Goal: Transaction & Acquisition: Subscribe to service/newsletter

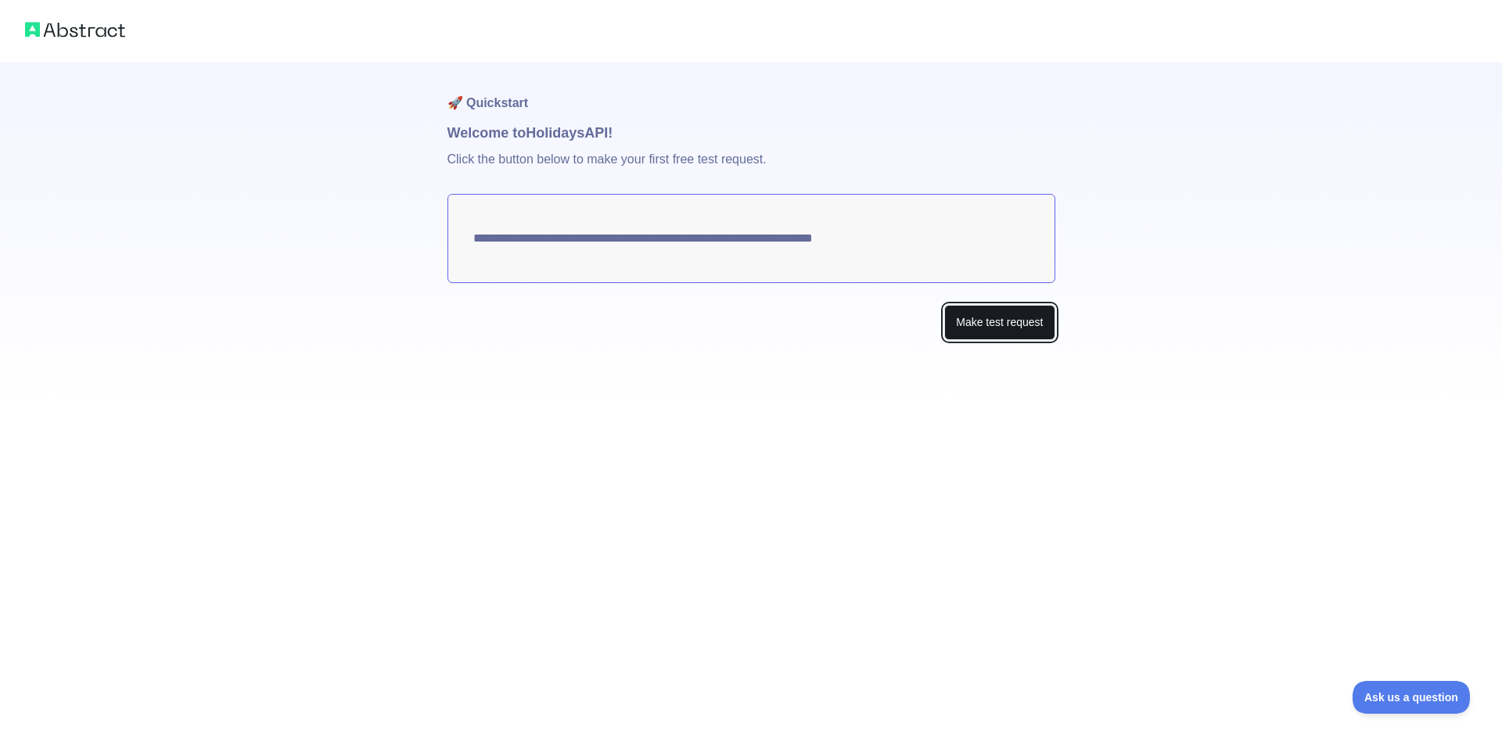
click at [997, 339] on button "Make test request" at bounding box center [999, 322] width 110 height 35
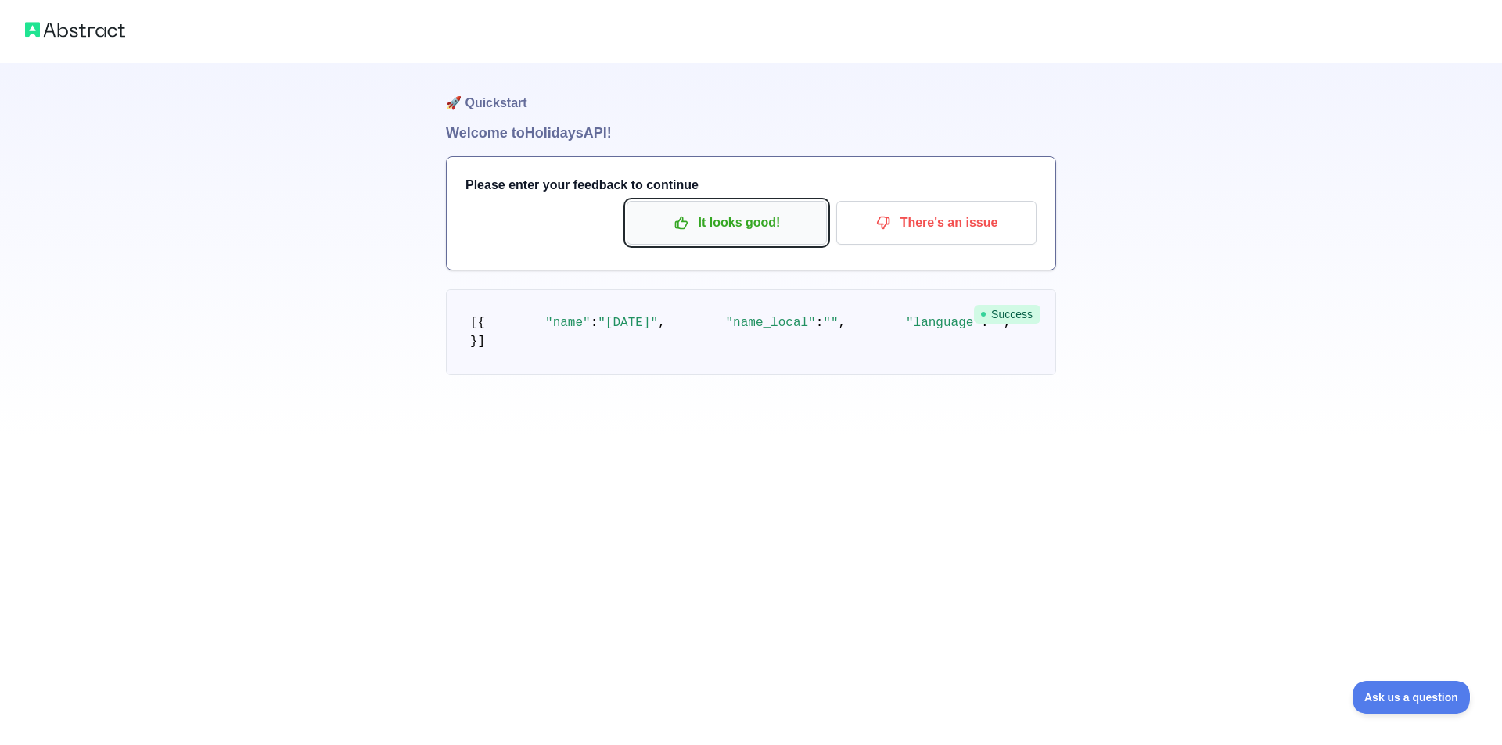
click at [778, 217] on p "It looks good!" at bounding box center [726, 223] width 177 height 27
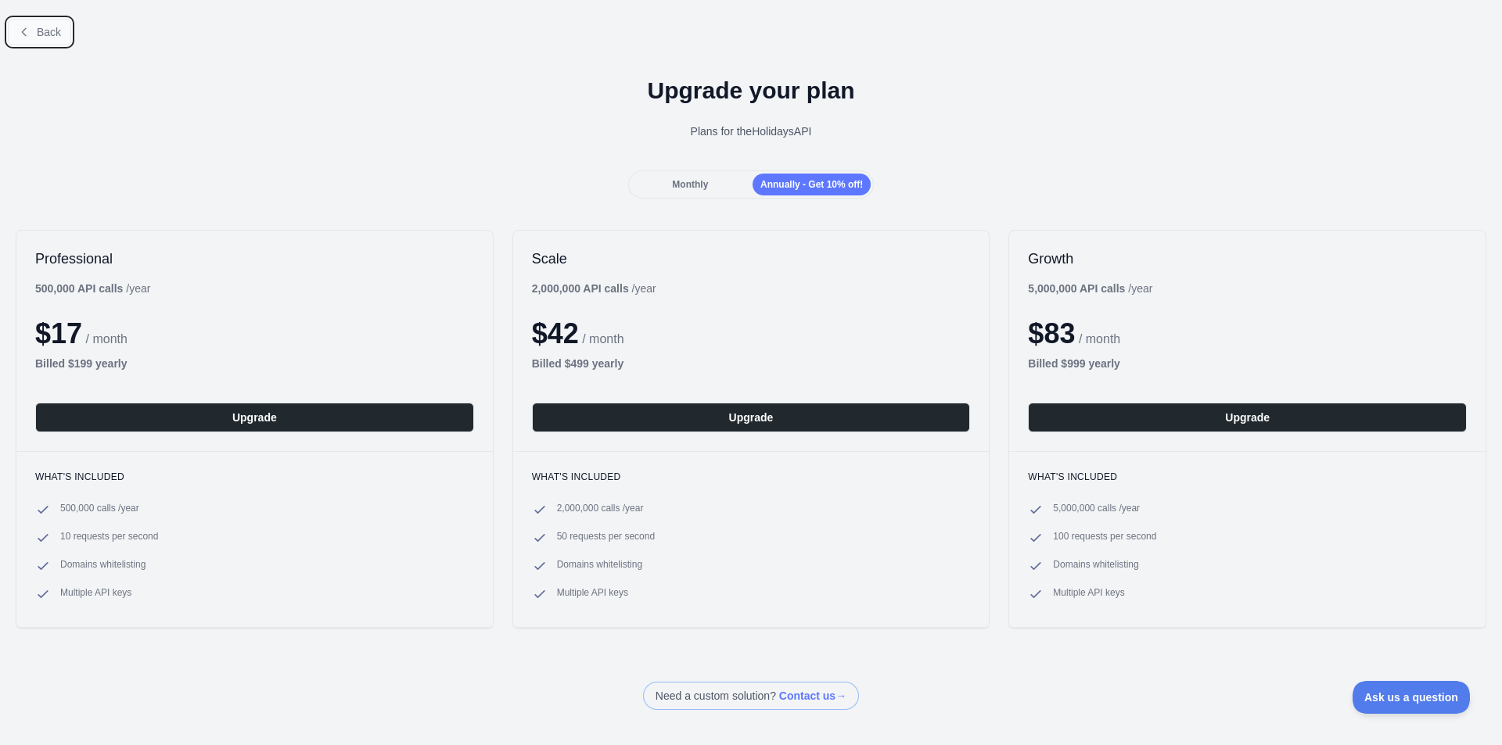
click at [41, 23] on button "Back" at bounding box center [39, 32] width 63 height 27
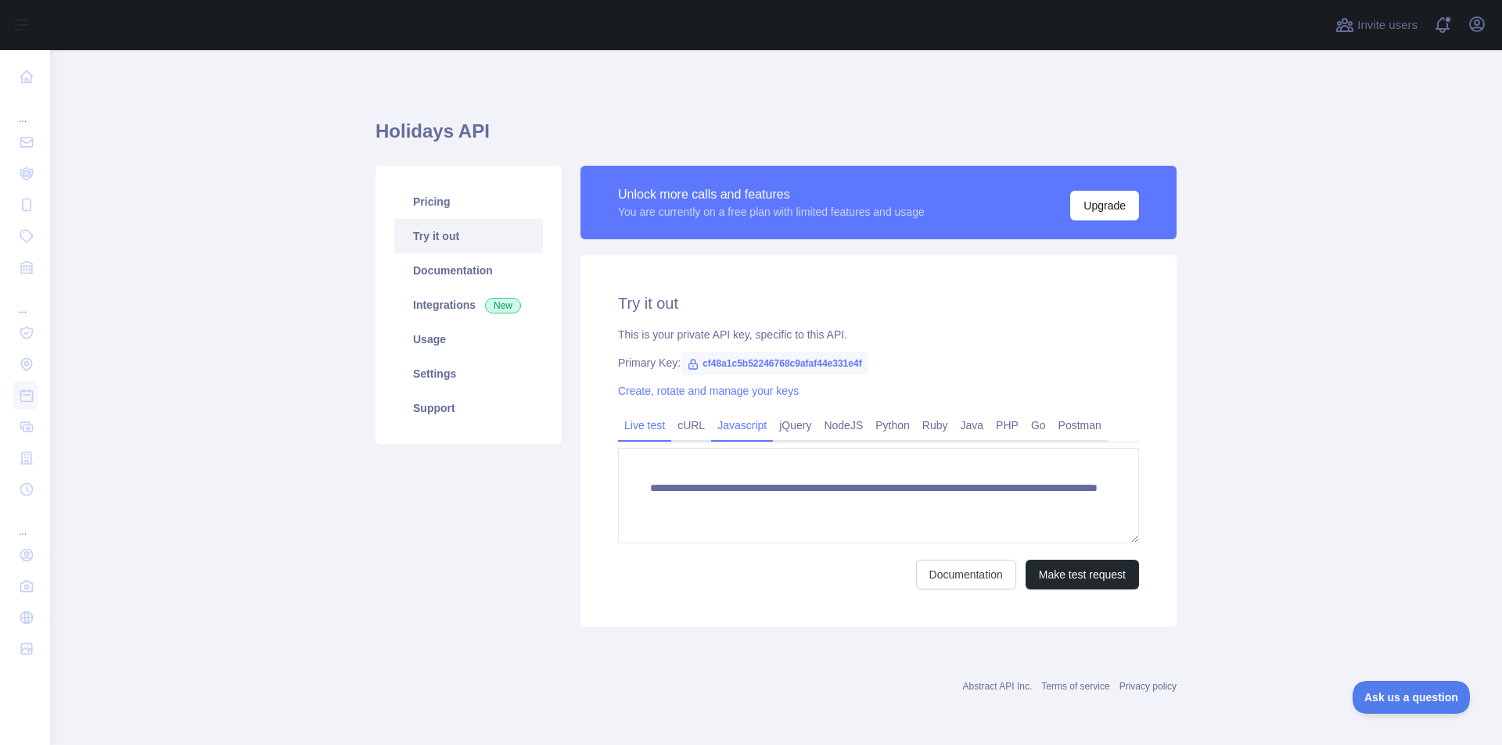
click at [750, 432] on link "Javascript" at bounding box center [742, 425] width 62 height 25
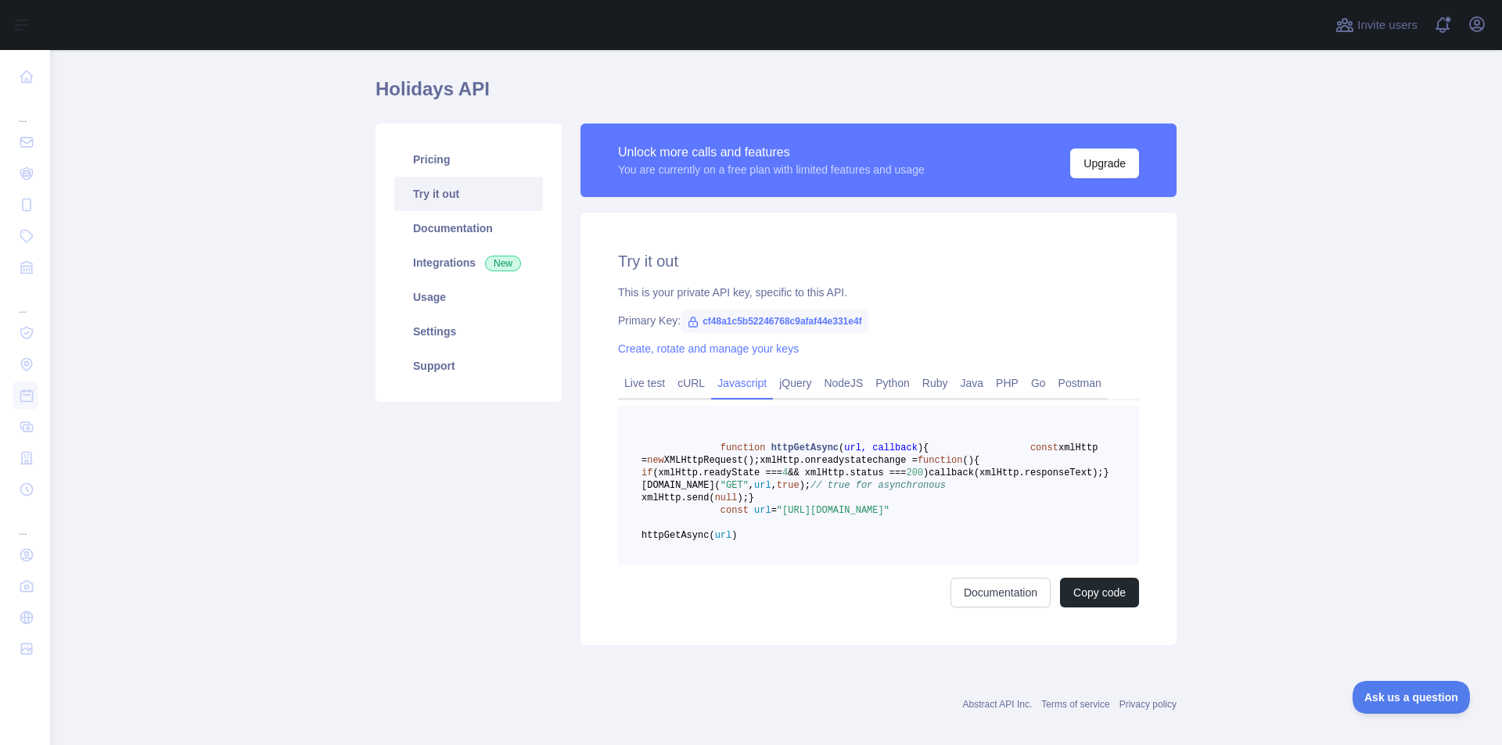
scroll to position [133, 0]
